Goal: Submit feedback/report problem

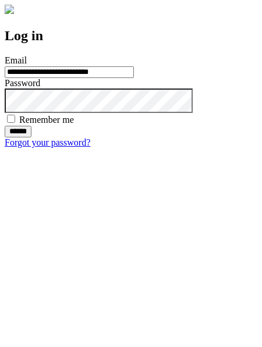
click at [31, 137] on input "******" at bounding box center [18, 132] width 27 height 12
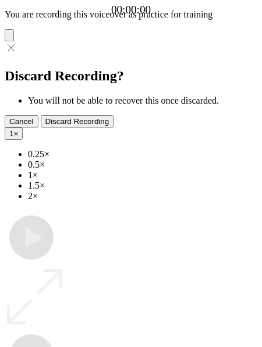
type input "**********"
